Goal: Task Accomplishment & Management: Manage account settings

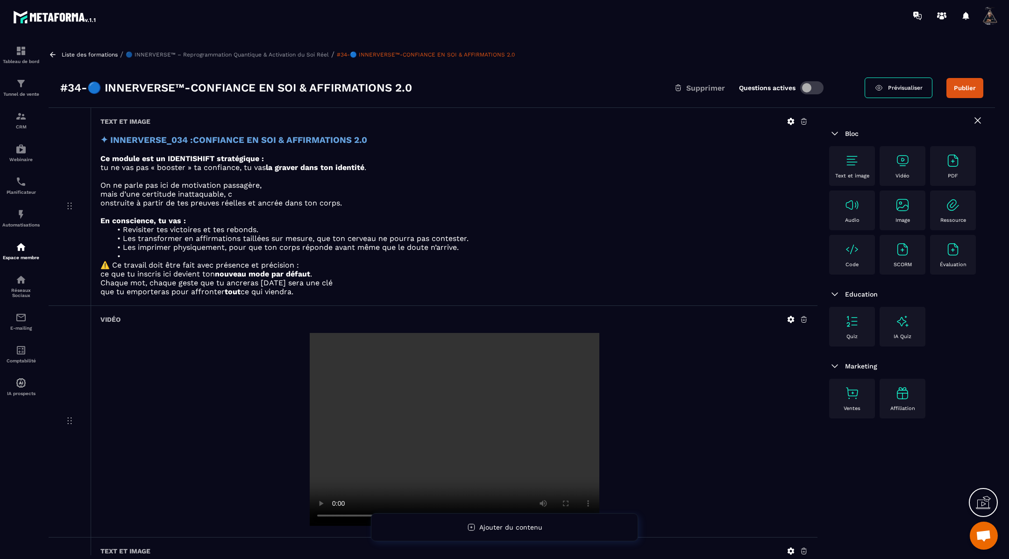
click at [55, 54] on icon at bounding box center [53, 54] width 6 height 5
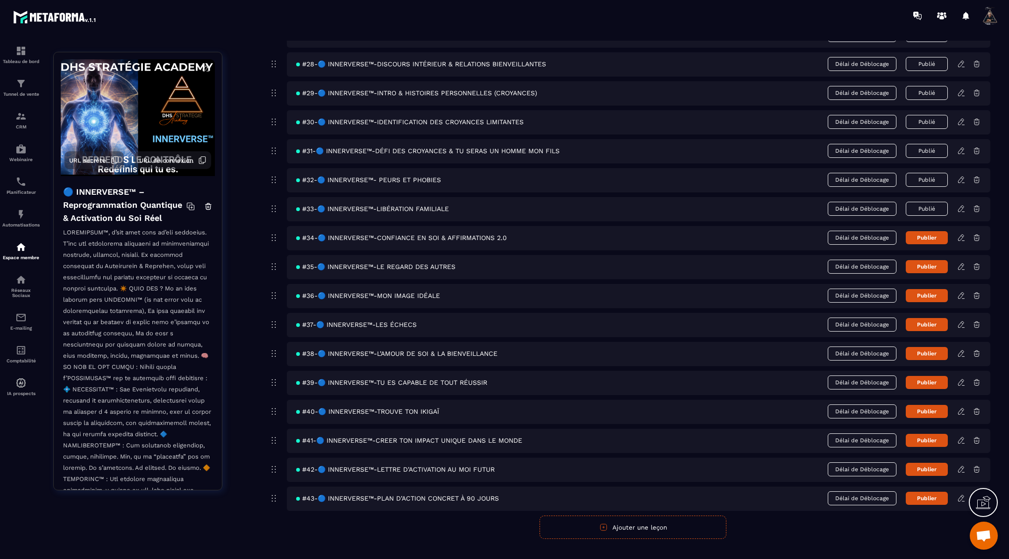
scroll to position [882, 0]
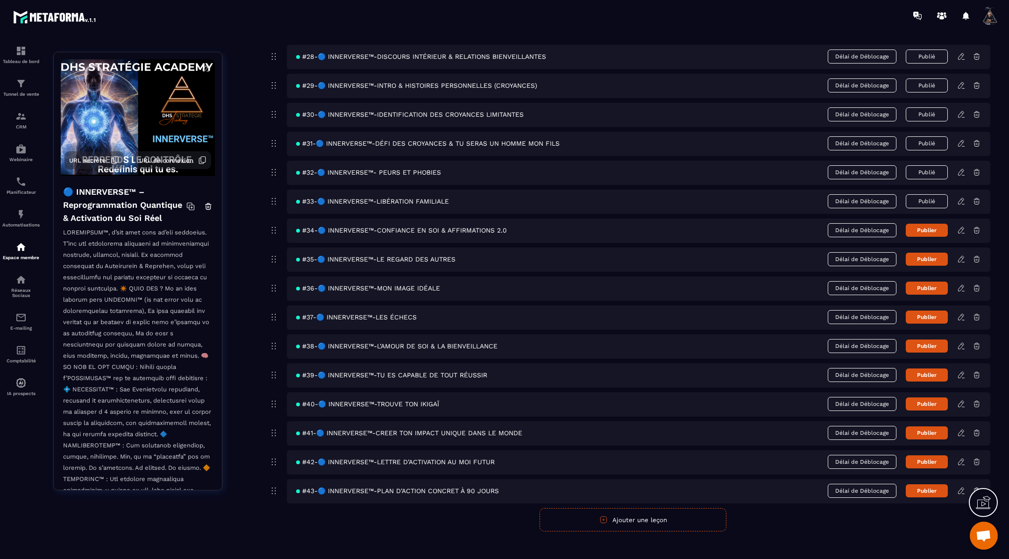
click at [925, 225] on button "Publier" at bounding box center [926, 230] width 42 height 13
click at [961, 262] on icon at bounding box center [962, 262] width 2 height 0
